Goal: Transaction & Acquisition: Purchase product/service

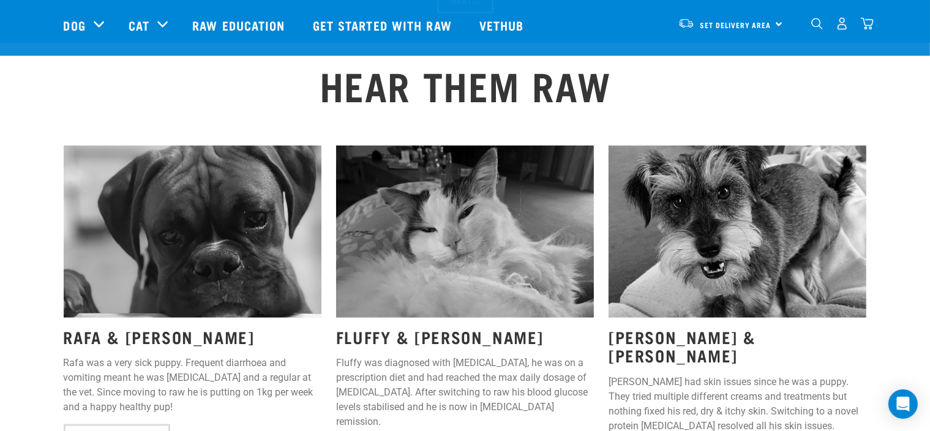
scroll to position [1530, 0]
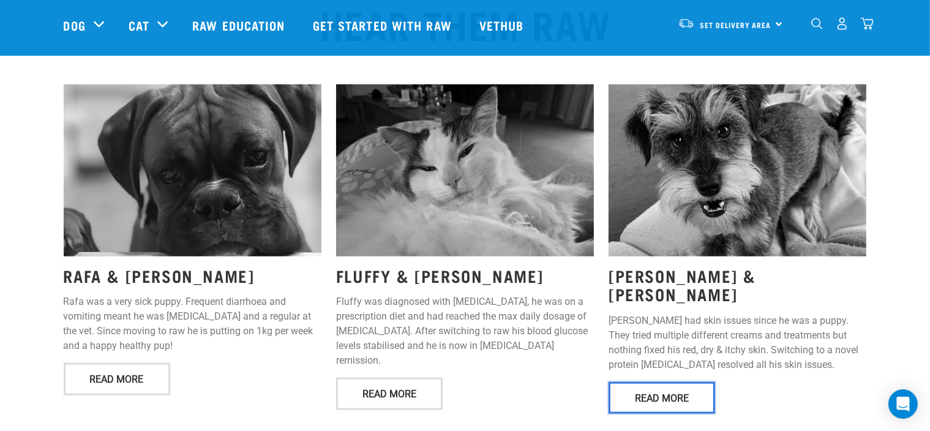
click at [627, 382] on link "Read More" at bounding box center [661, 398] width 106 height 32
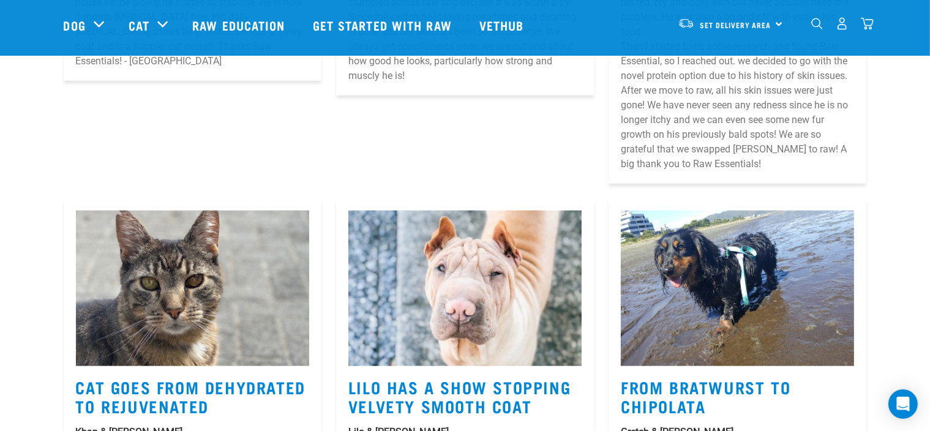
scroll to position [1224, 0]
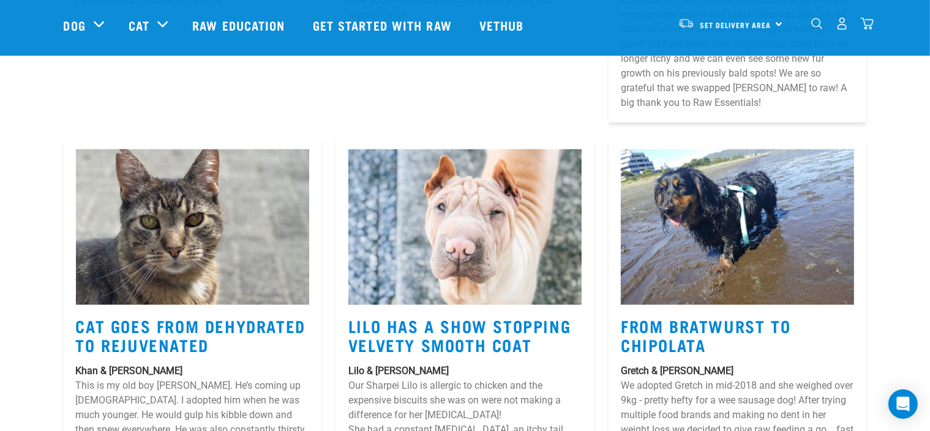
click at [671, 316] on h3 "From Bratwurst to Chipolata" at bounding box center [737, 334] width 233 height 37
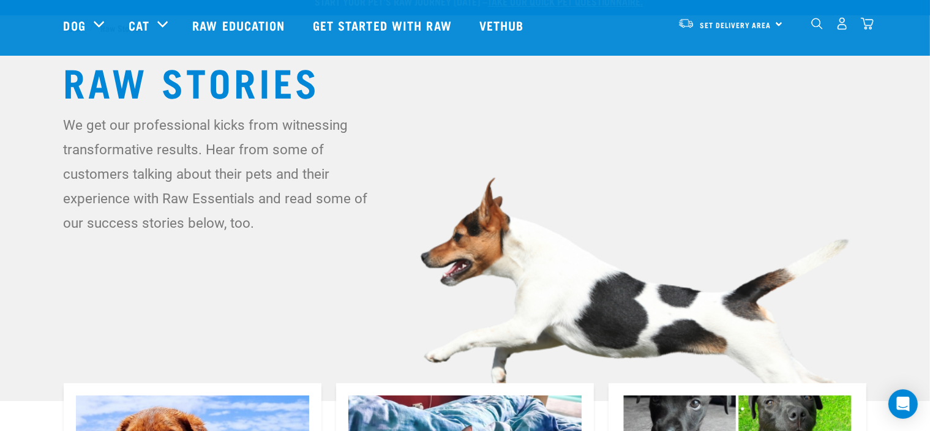
scroll to position [0, 0]
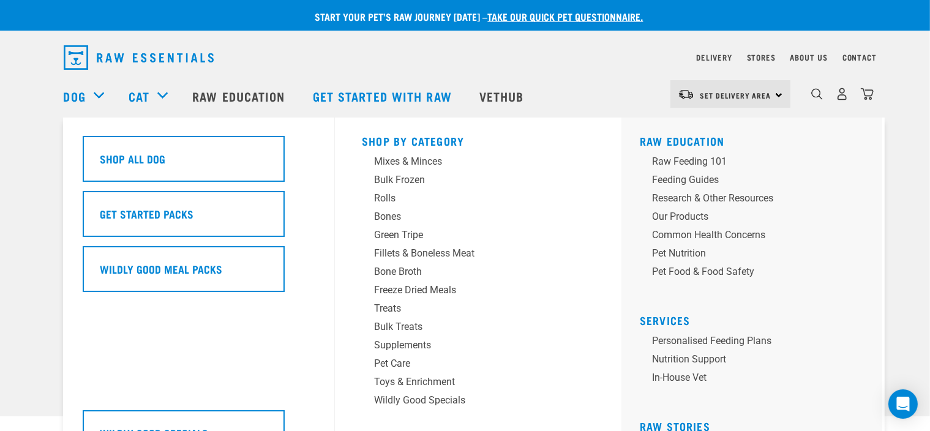
click at [86, 91] on link "Dog" at bounding box center [75, 96] width 22 height 18
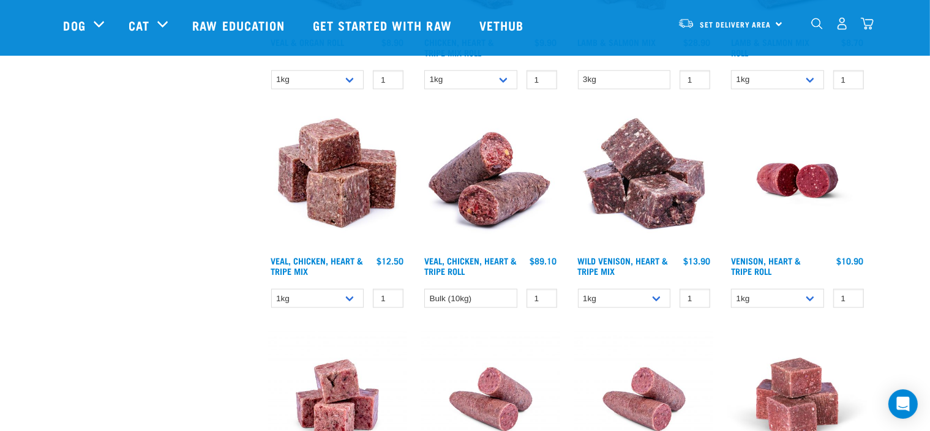
scroll to position [1591, 0]
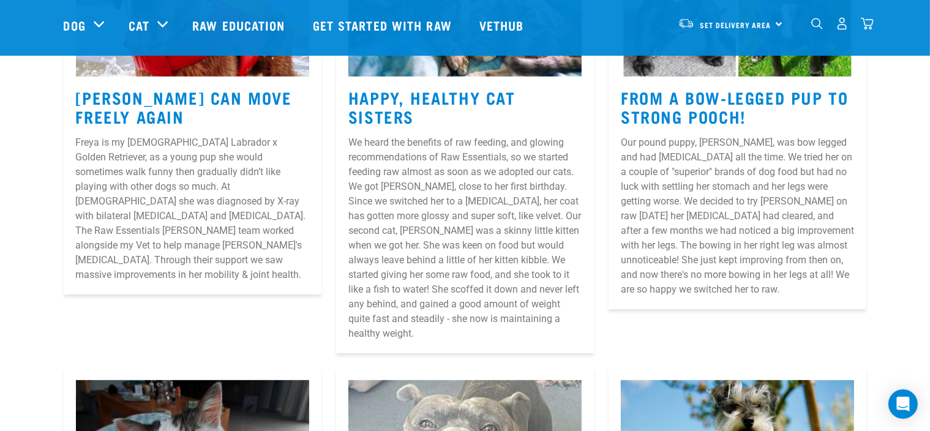
scroll to position [635, 0]
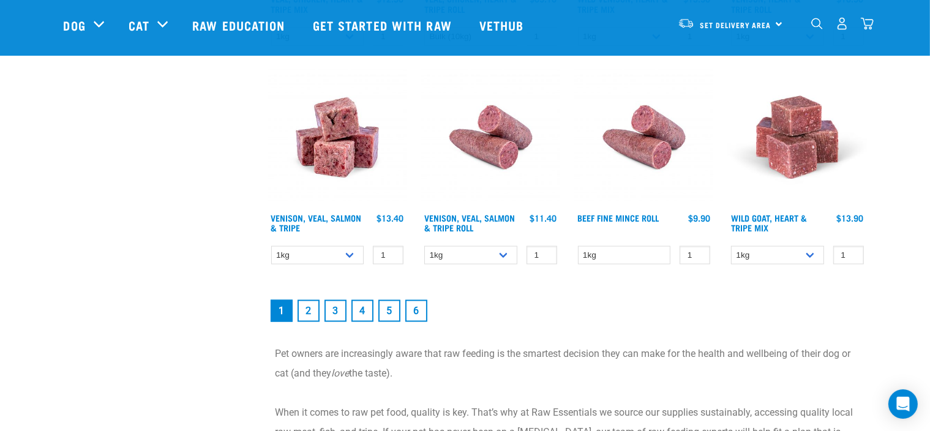
scroll to position [1743, 0]
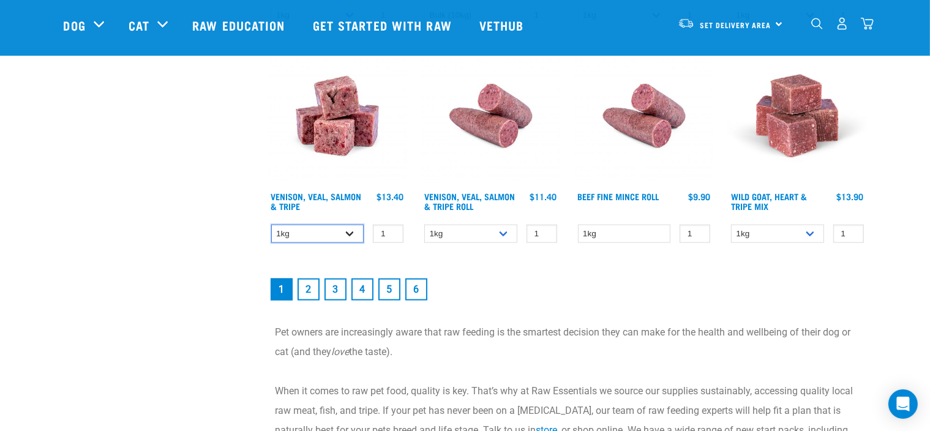
click at [346, 230] on select "1kg 3kg Bulk (18kg)" at bounding box center [317, 234] width 93 height 19
select select "62284"
click at [271, 225] on select "1kg 3kg Bulk (18kg)" at bounding box center [317, 234] width 93 height 19
click at [312, 281] on link "2" at bounding box center [308, 289] width 22 height 22
